Goal: Navigation & Orientation: Find specific page/section

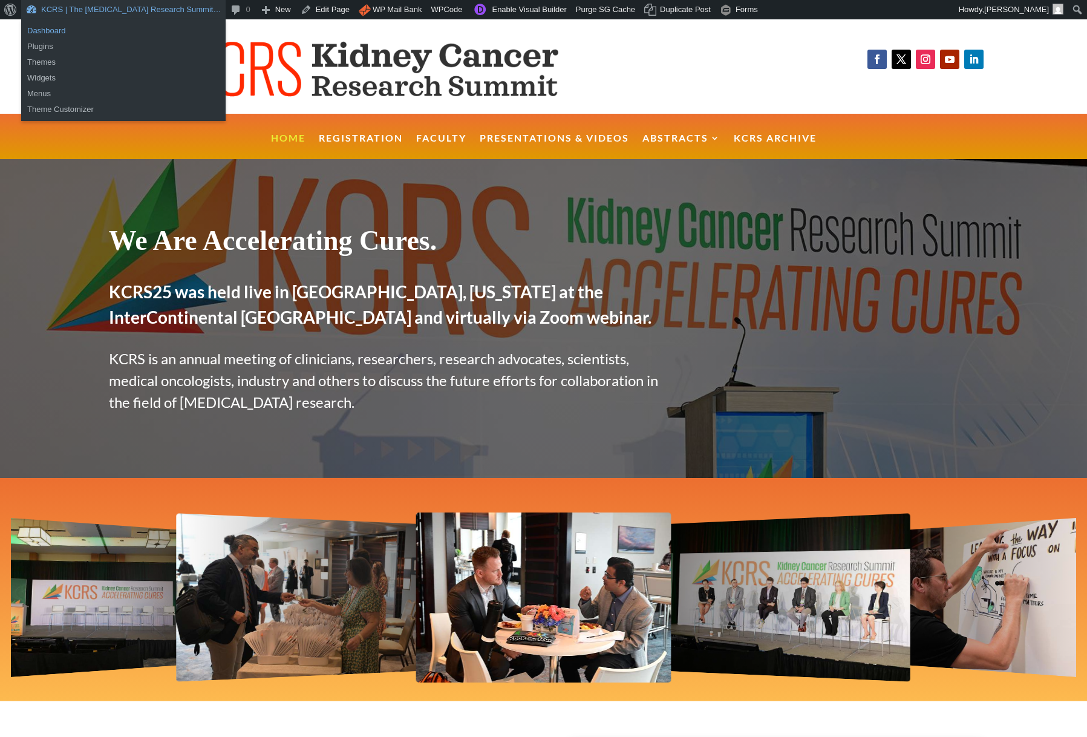
click at [47, 31] on link "Dashboard" at bounding box center [123, 31] width 204 height 16
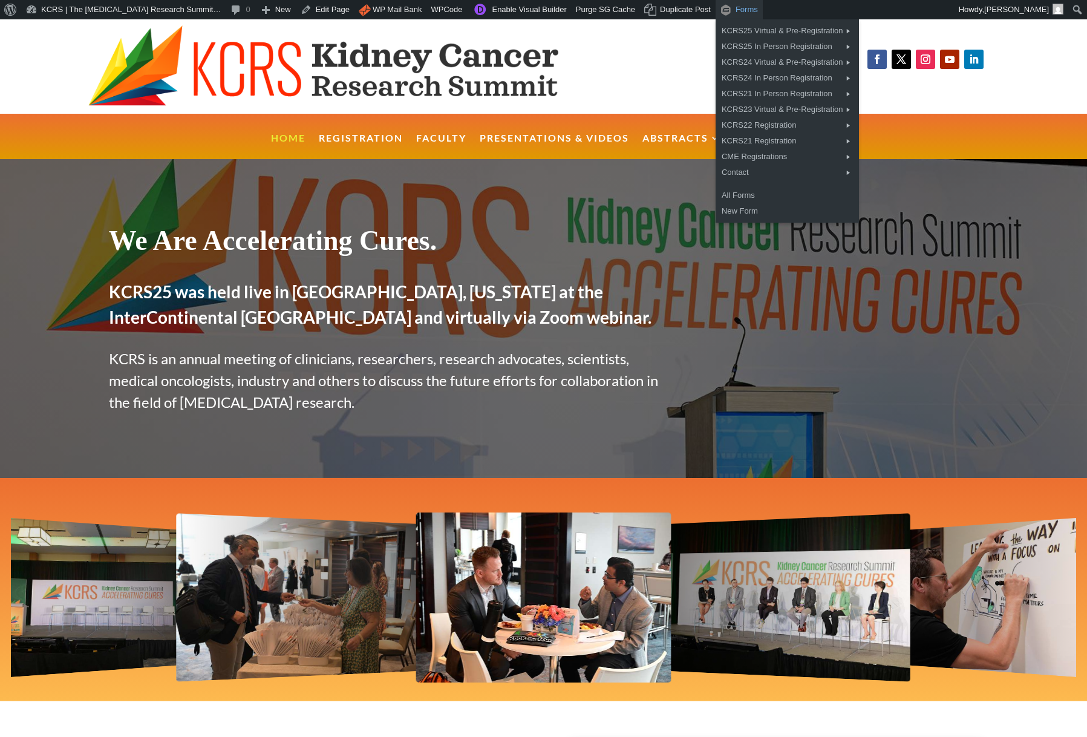
click at [729, 10] on div "Toolbar" at bounding box center [728, 9] width 16 height 18
